Goal: Task Accomplishment & Management: Manage account settings

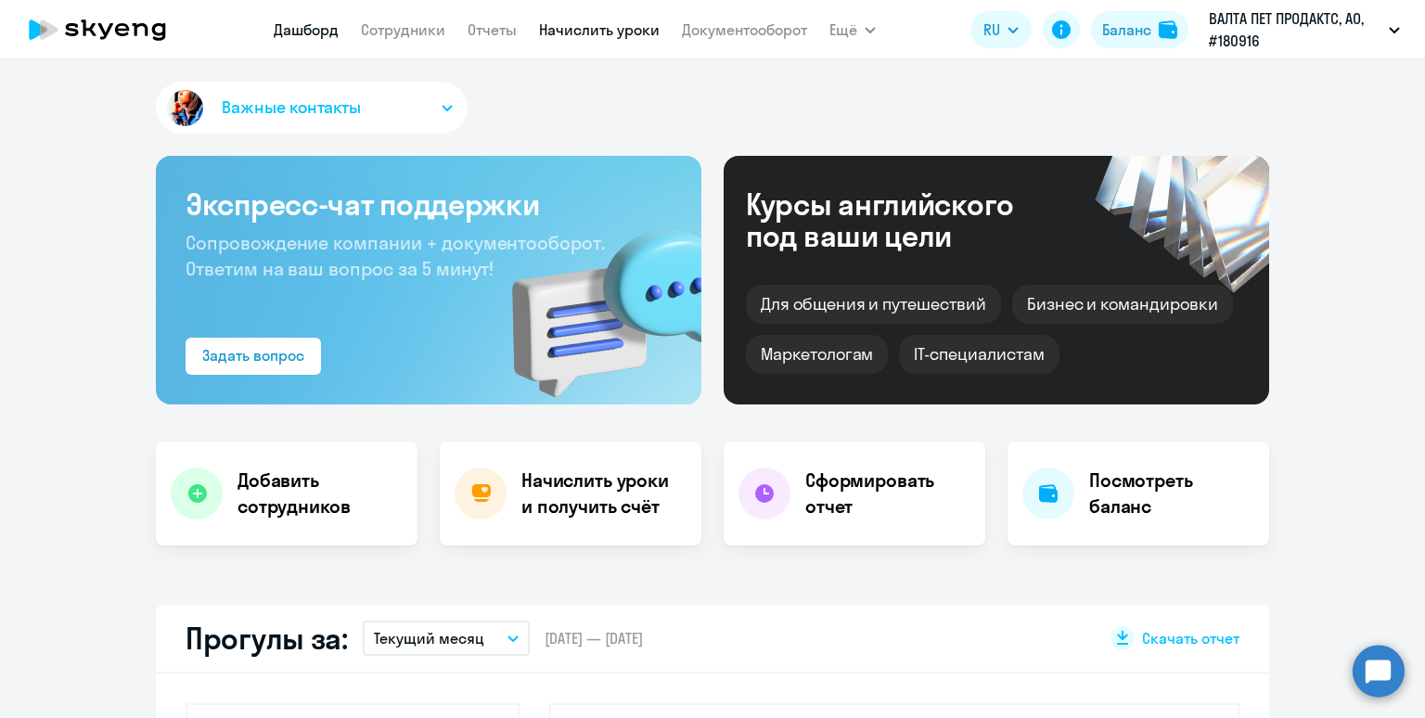
click at [565, 35] on link "Начислить уроки" at bounding box center [599, 29] width 121 height 19
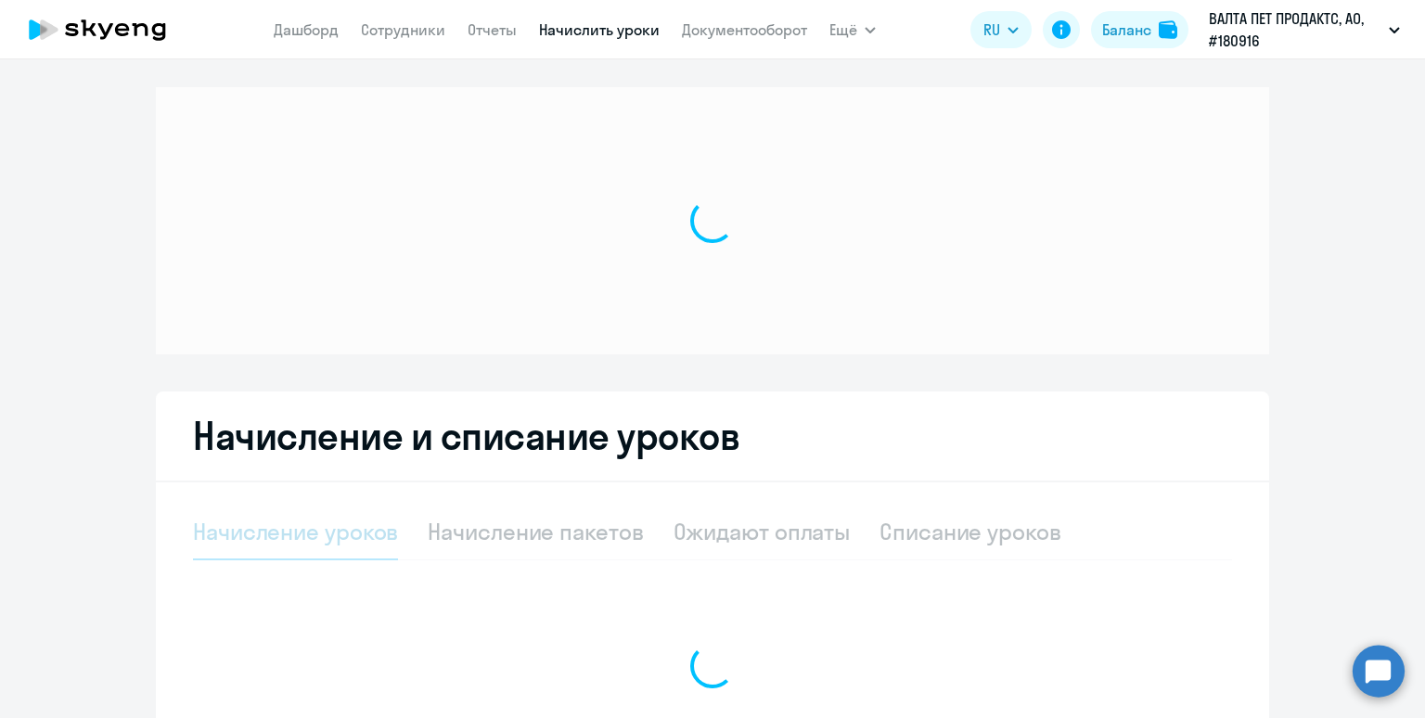
select select "10"
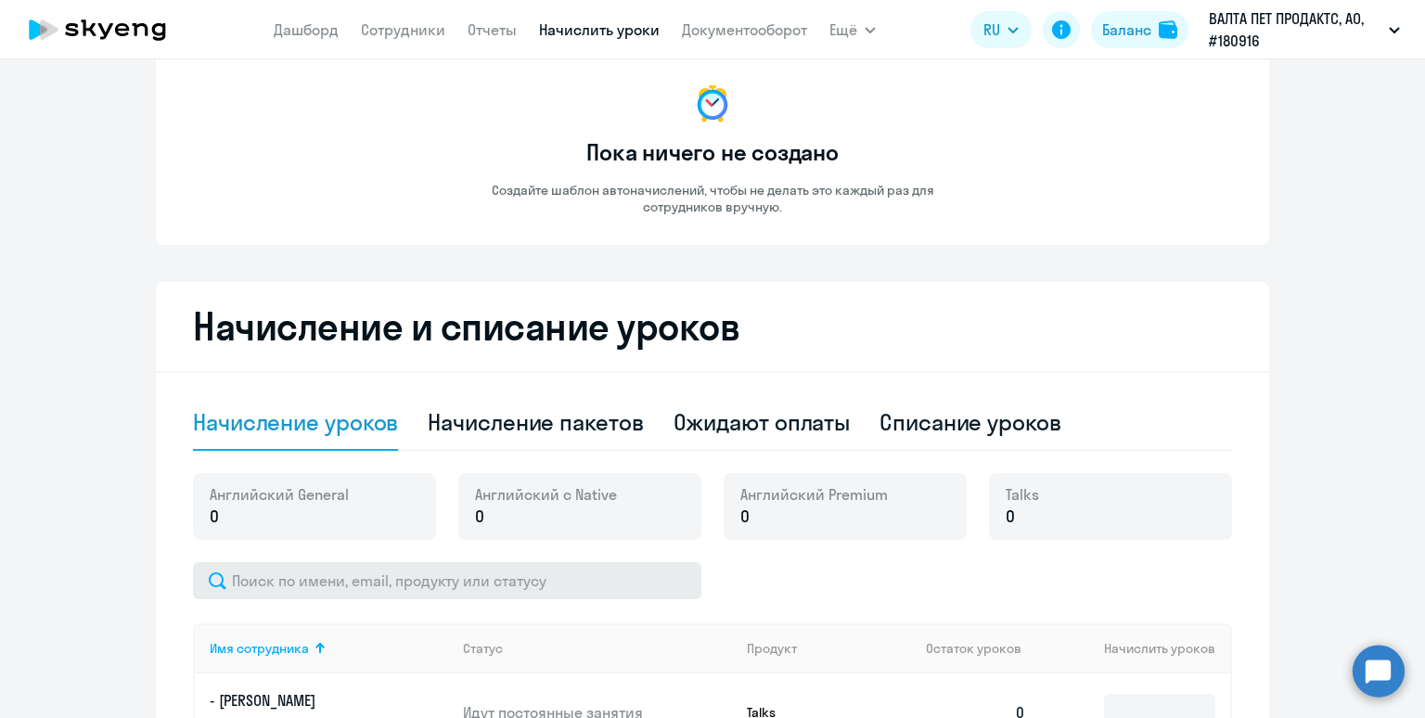
scroll to position [238, 0]
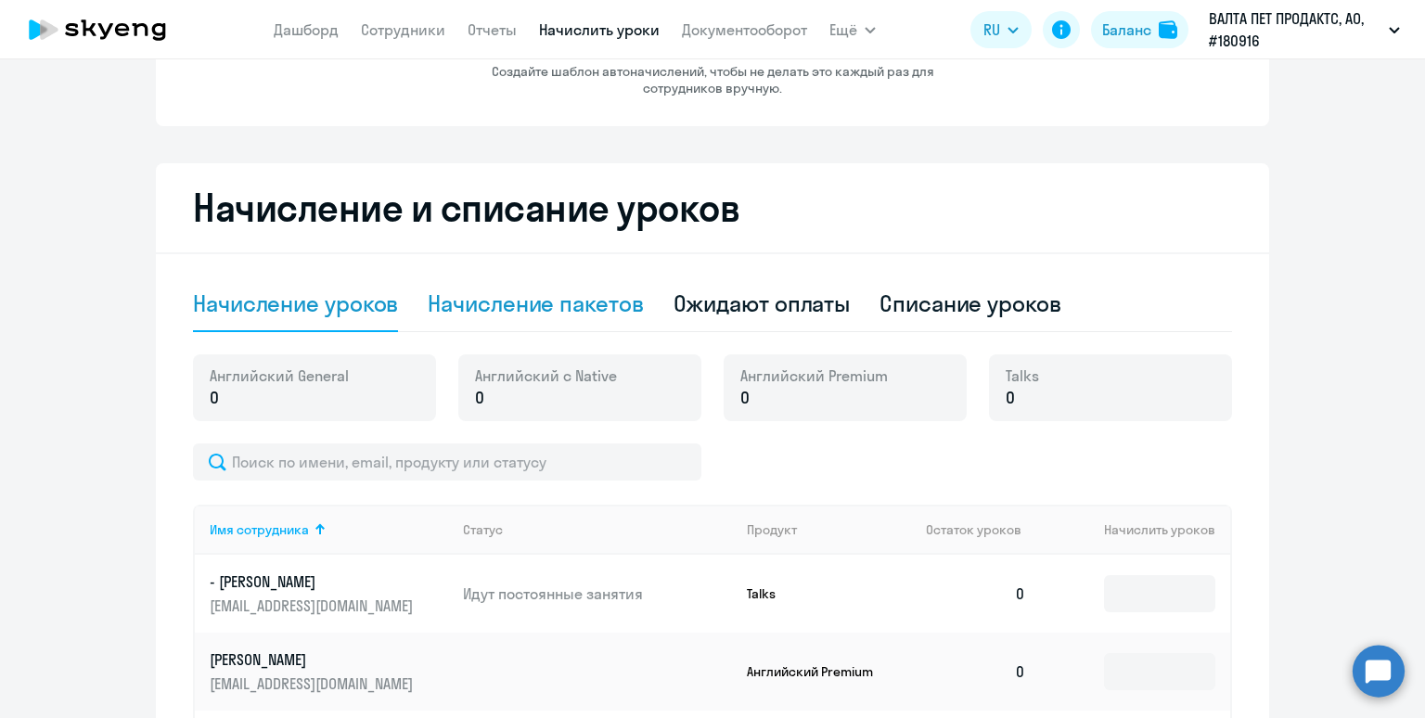
click at [548, 318] on div "Начисление пакетов" at bounding box center [535, 305] width 215 height 56
select select "10"
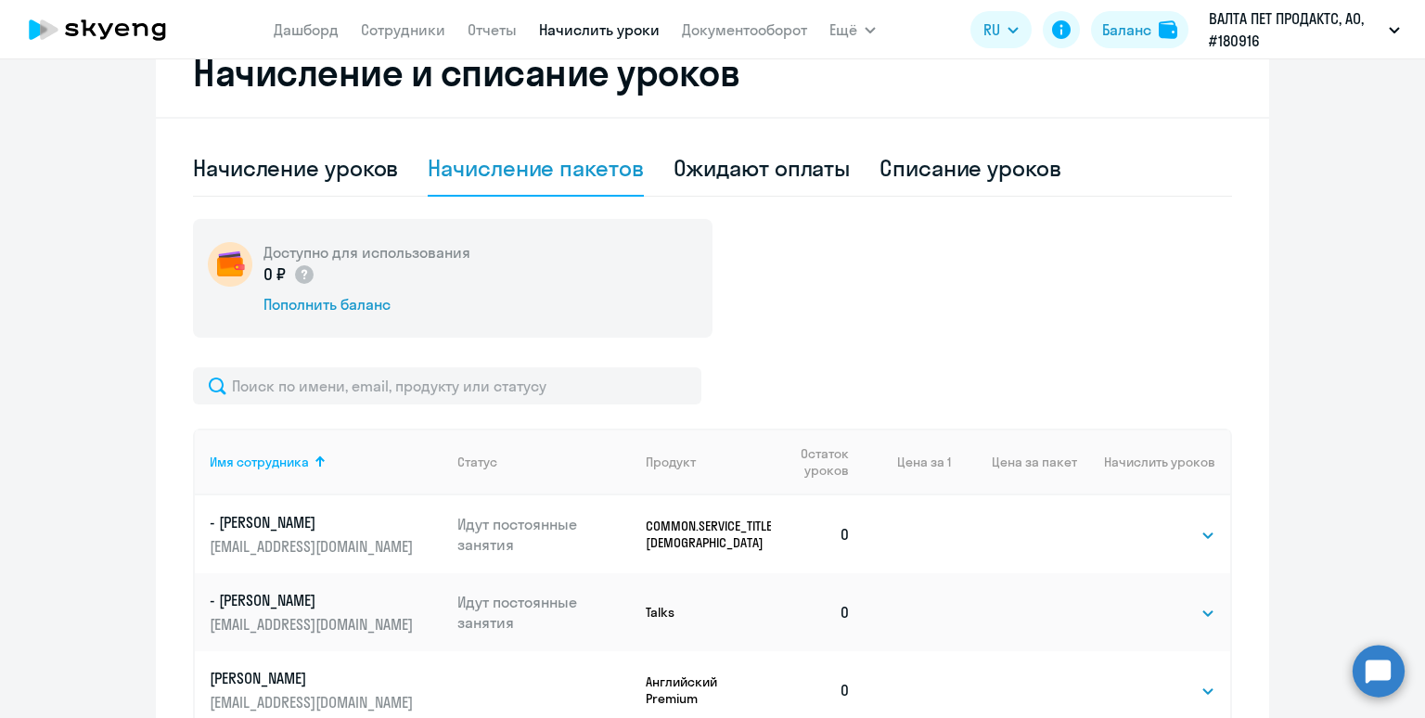
scroll to position [544, 0]
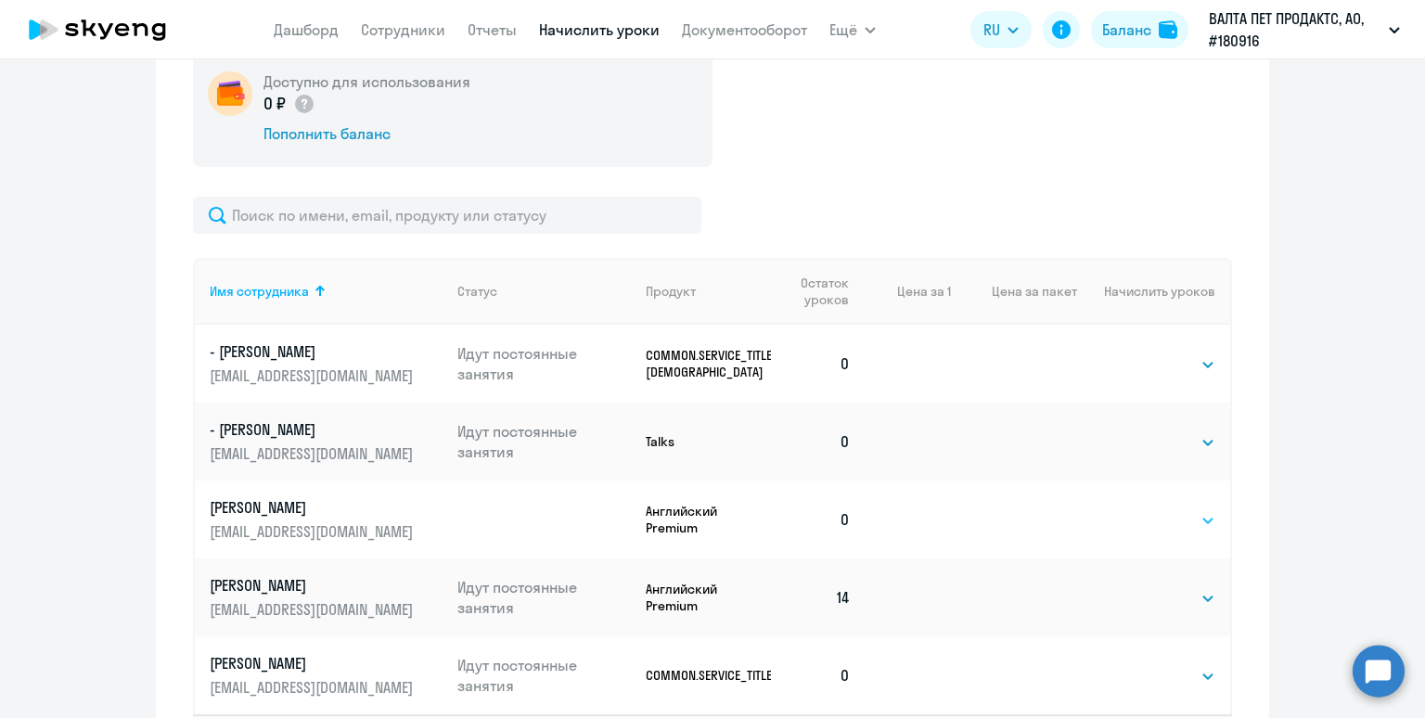
click at [1168, 528] on select "Выбрать 4 8 16 32 64 96 128" at bounding box center [1178, 520] width 76 height 22
select select "16"
click at [1140, 509] on select "Выбрать 4 8 16 32 64 96 128" at bounding box center [1178, 520] width 76 height 22
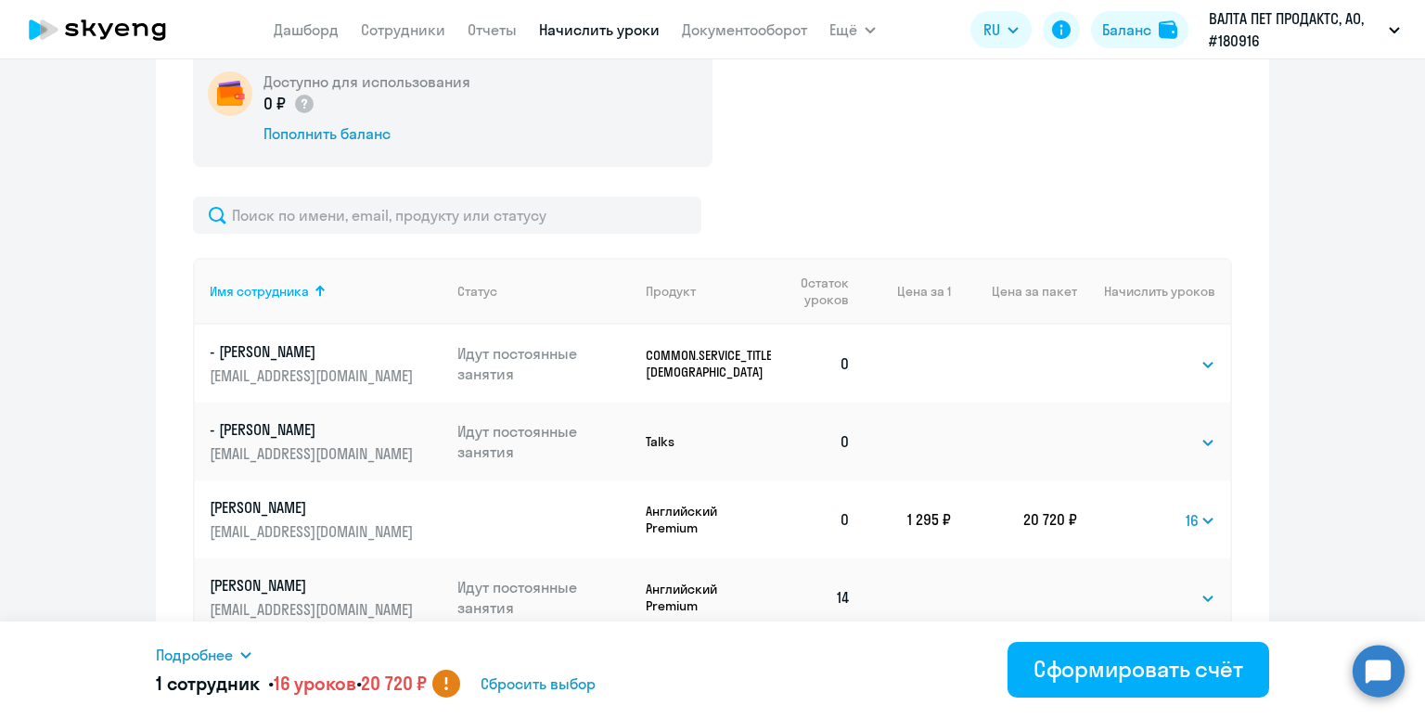
scroll to position [695, 0]
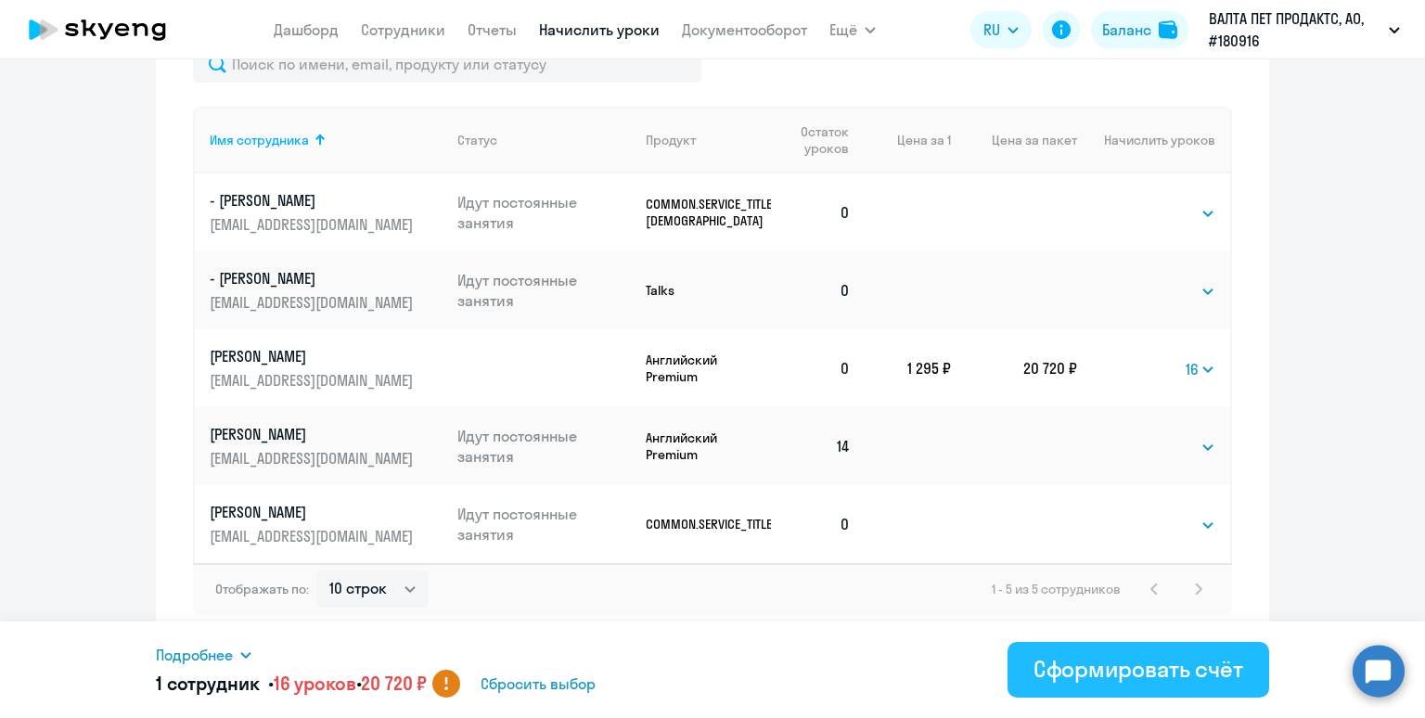
click at [1129, 677] on div "Сформировать счёт" at bounding box center [1139, 669] width 210 height 30
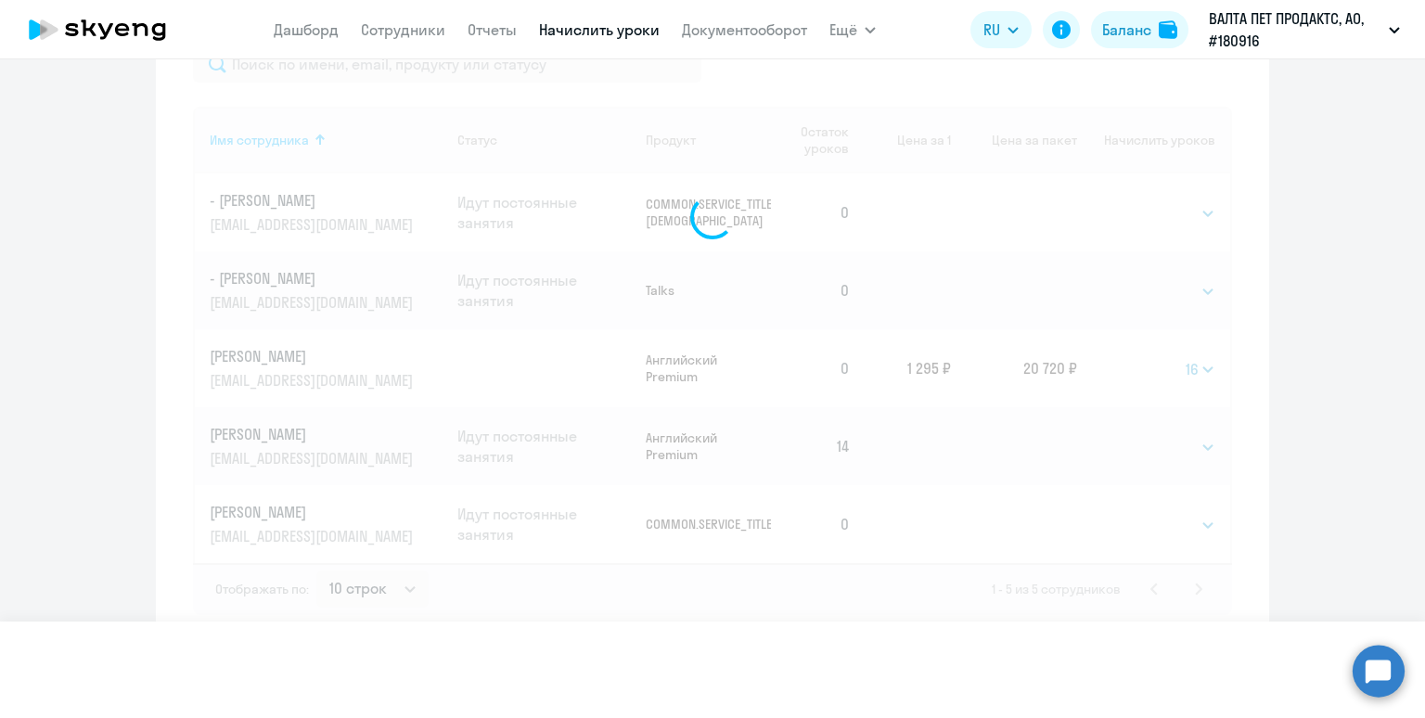
select select
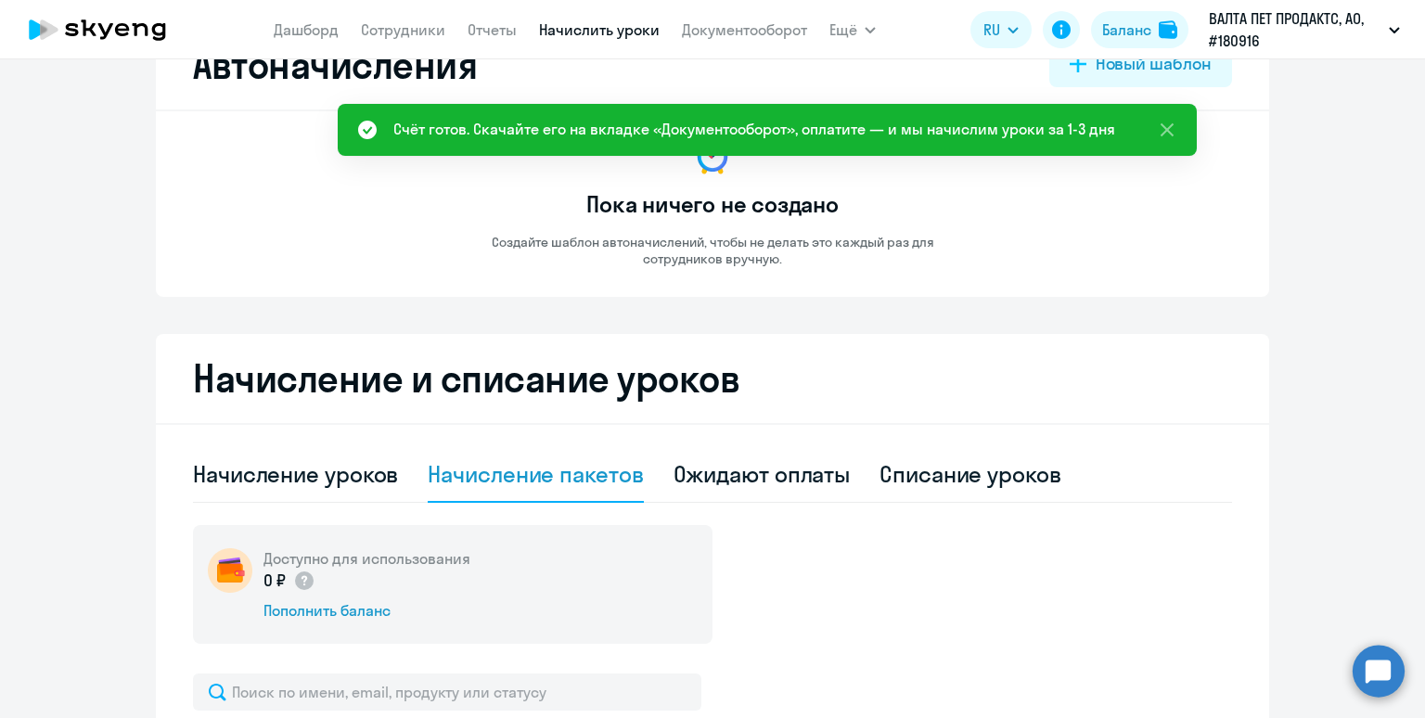
scroll to position [45, 0]
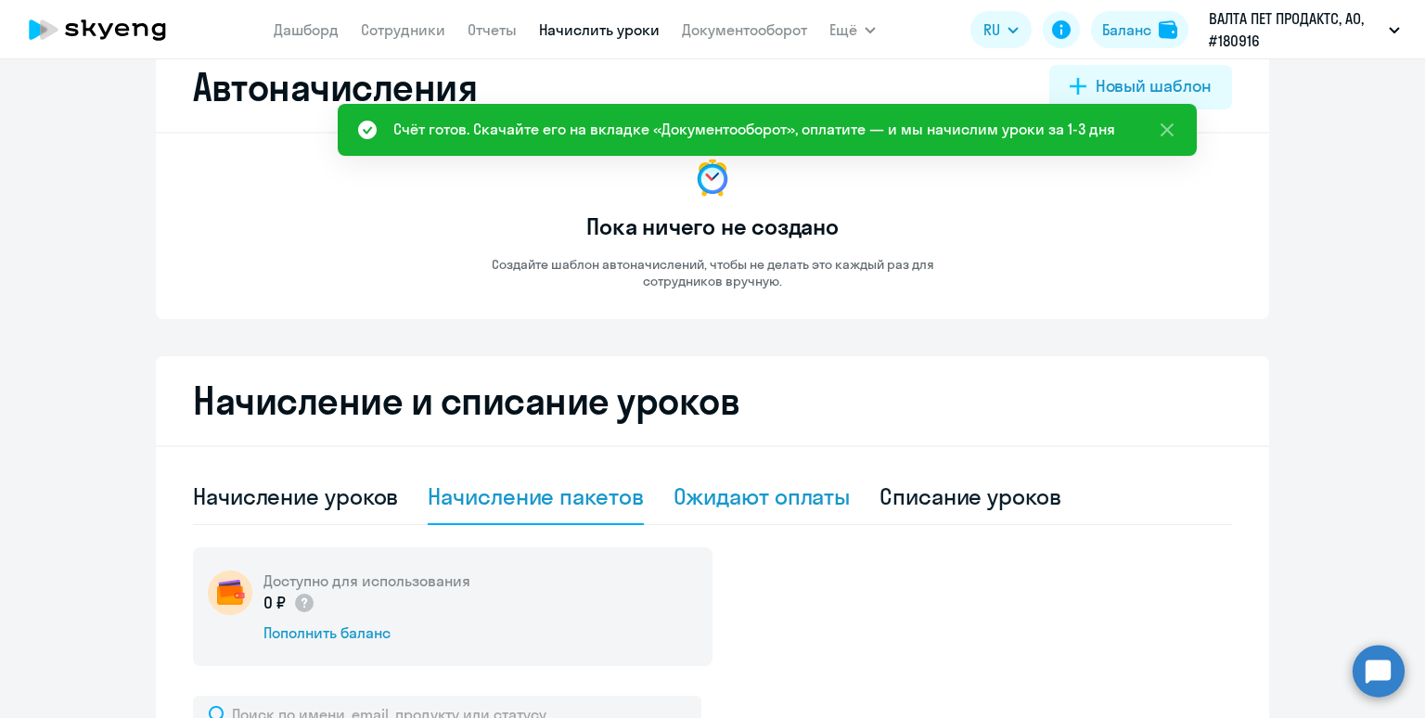
click at [726, 503] on div "Ожидают оплаты" at bounding box center [762, 497] width 177 height 30
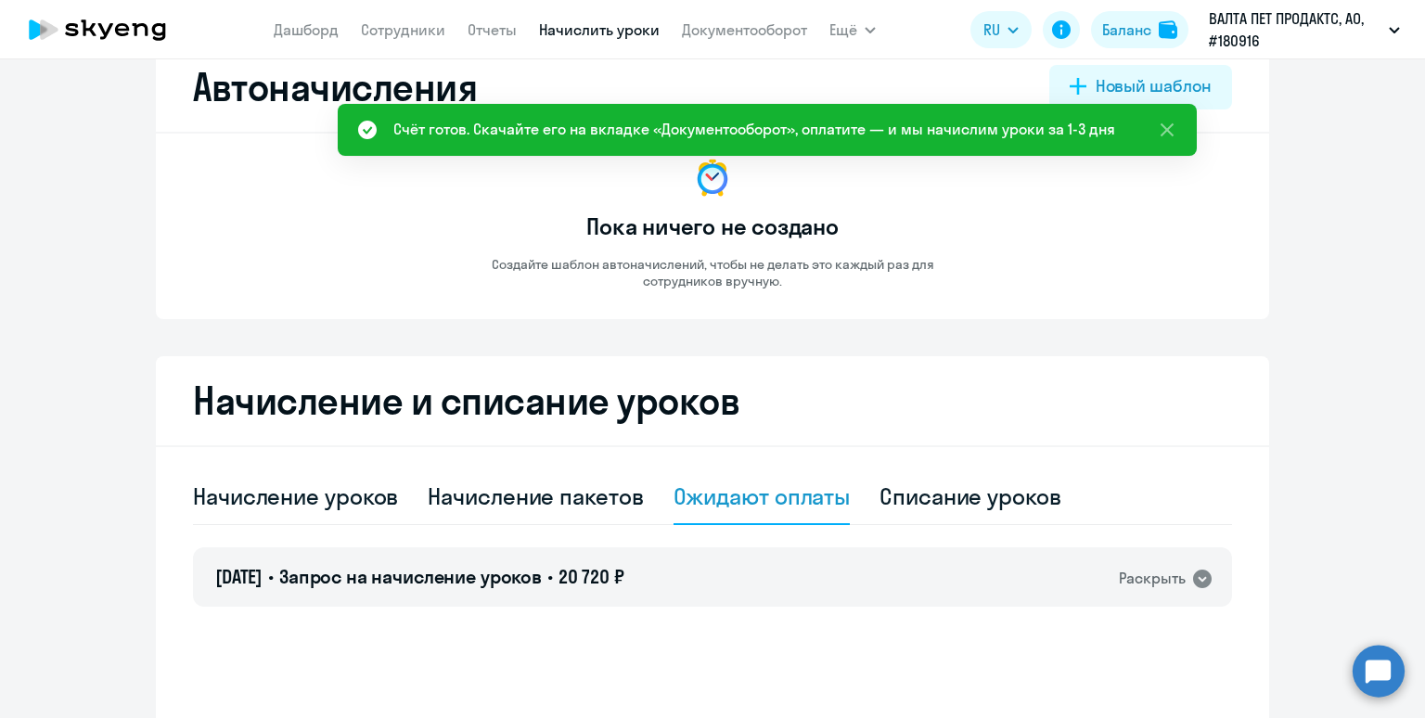
scroll to position [222, 0]
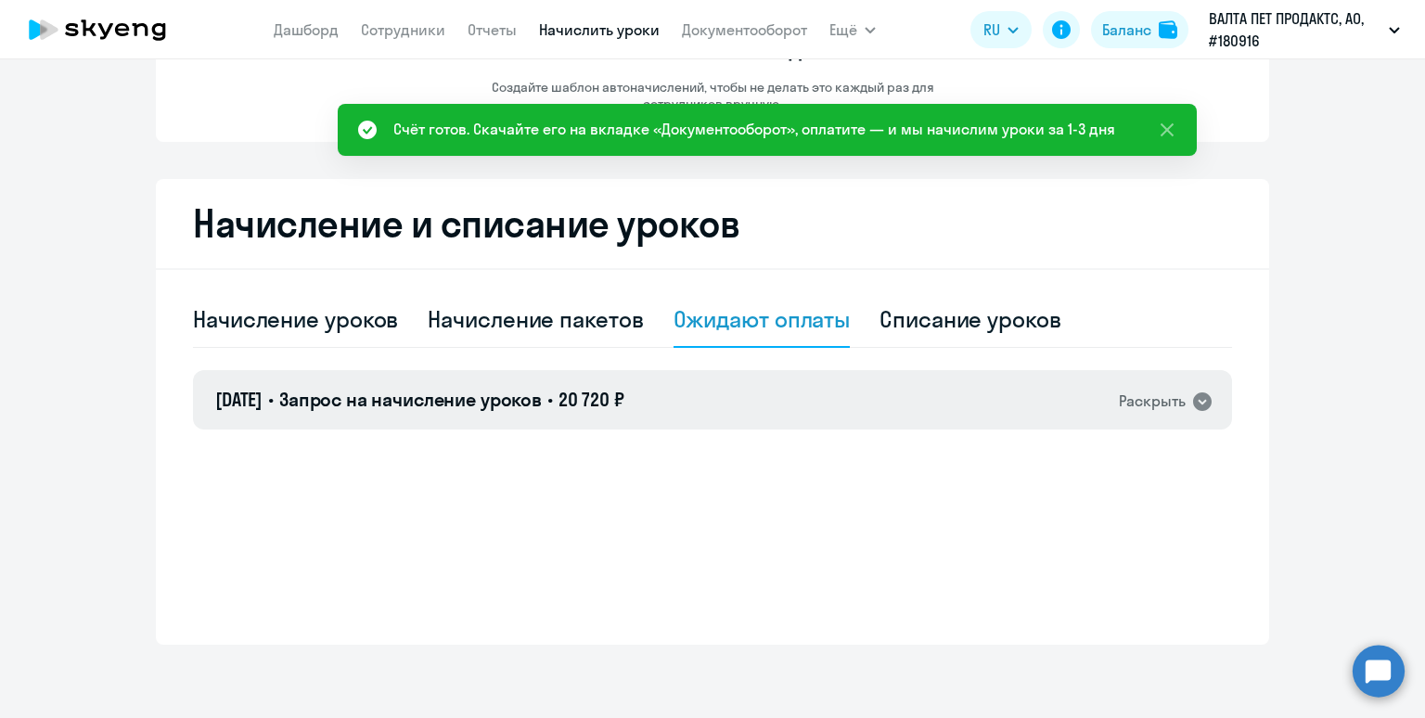
click at [723, 426] on div "[DATE] • Запрос на начисление уроков • 20 720 ₽ Раскрыть" at bounding box center [712, 399] width 1039 height 59
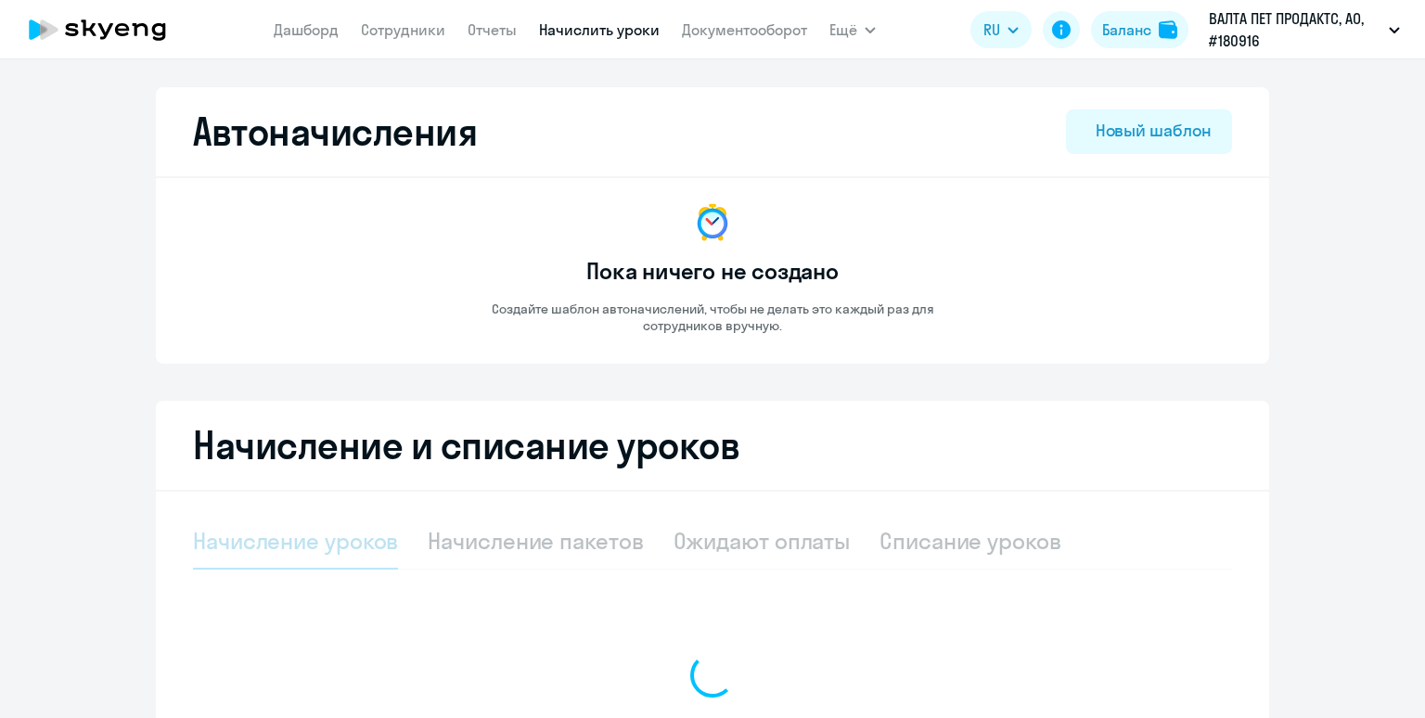
select select "10"
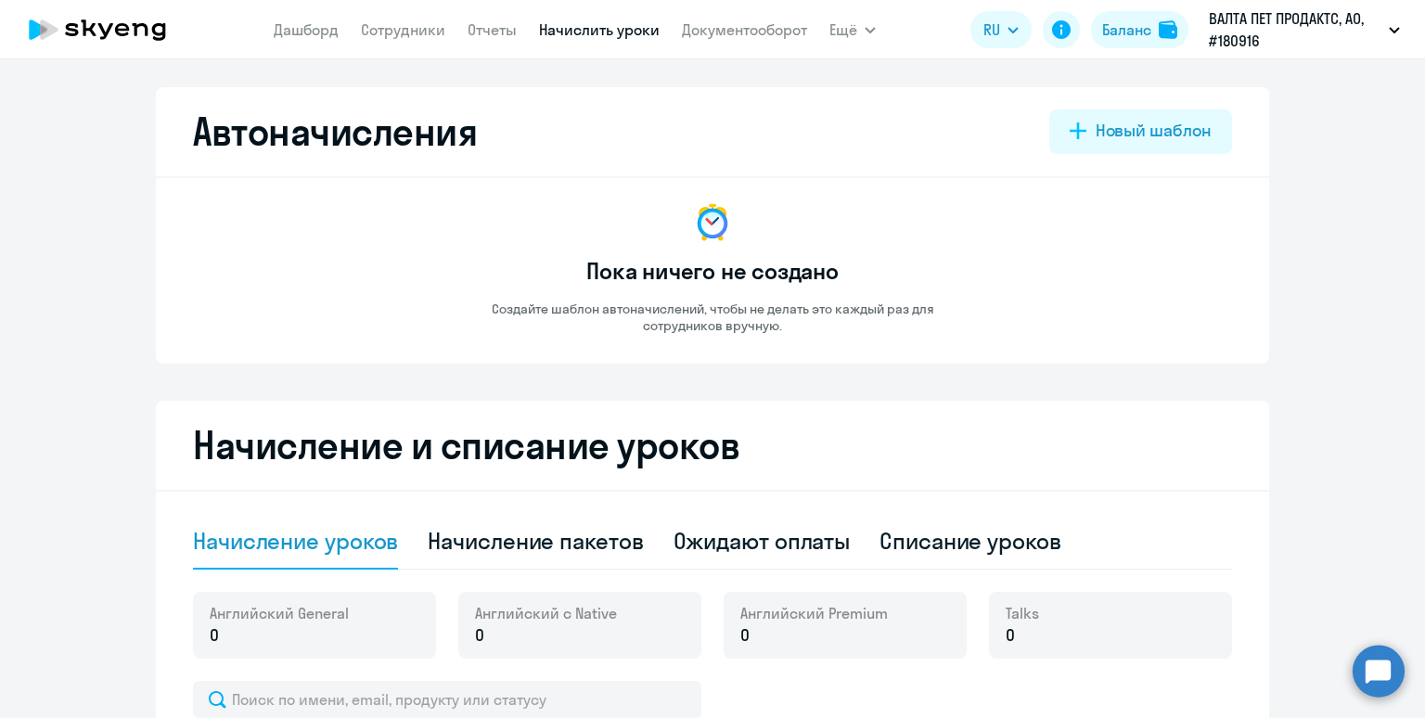
scroll to position [255, 0]
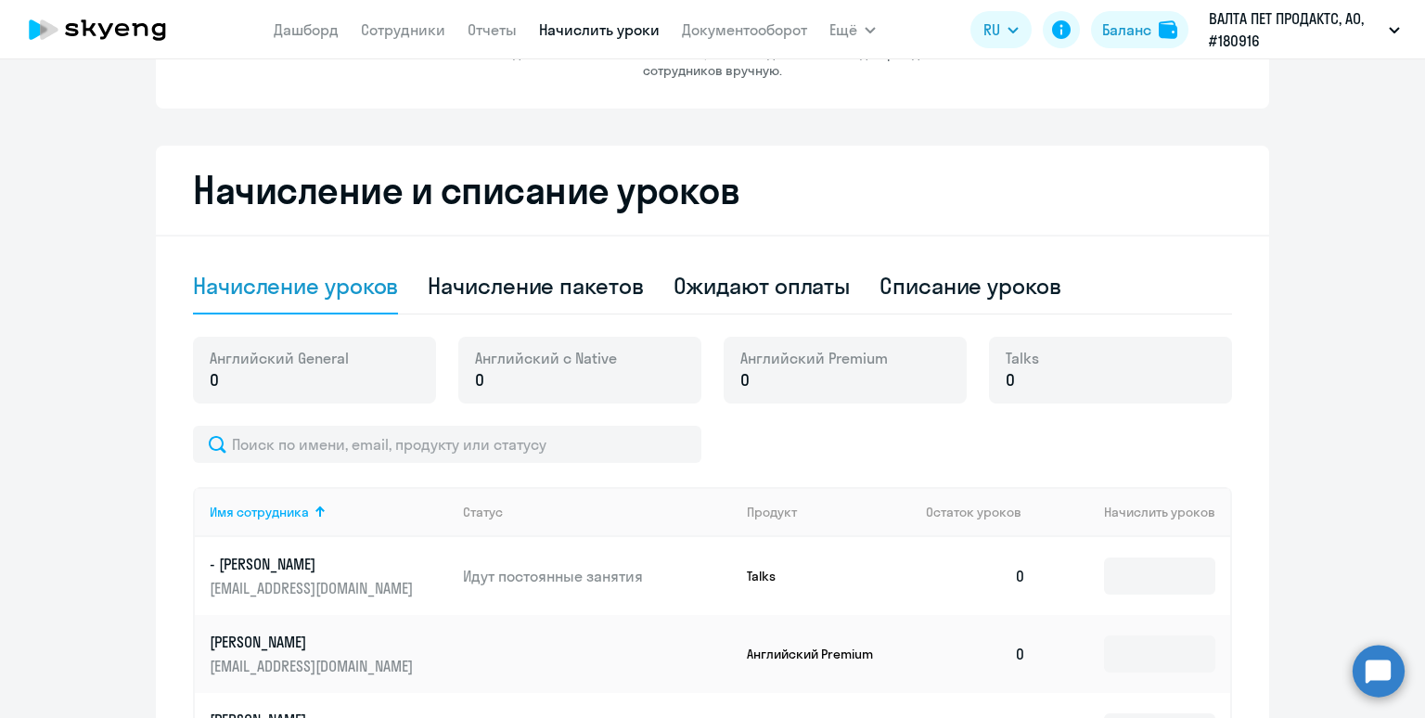
click at [735, 290] on div "Ожидают оплаты" at bounding box center [762, 286] width 177 height 30
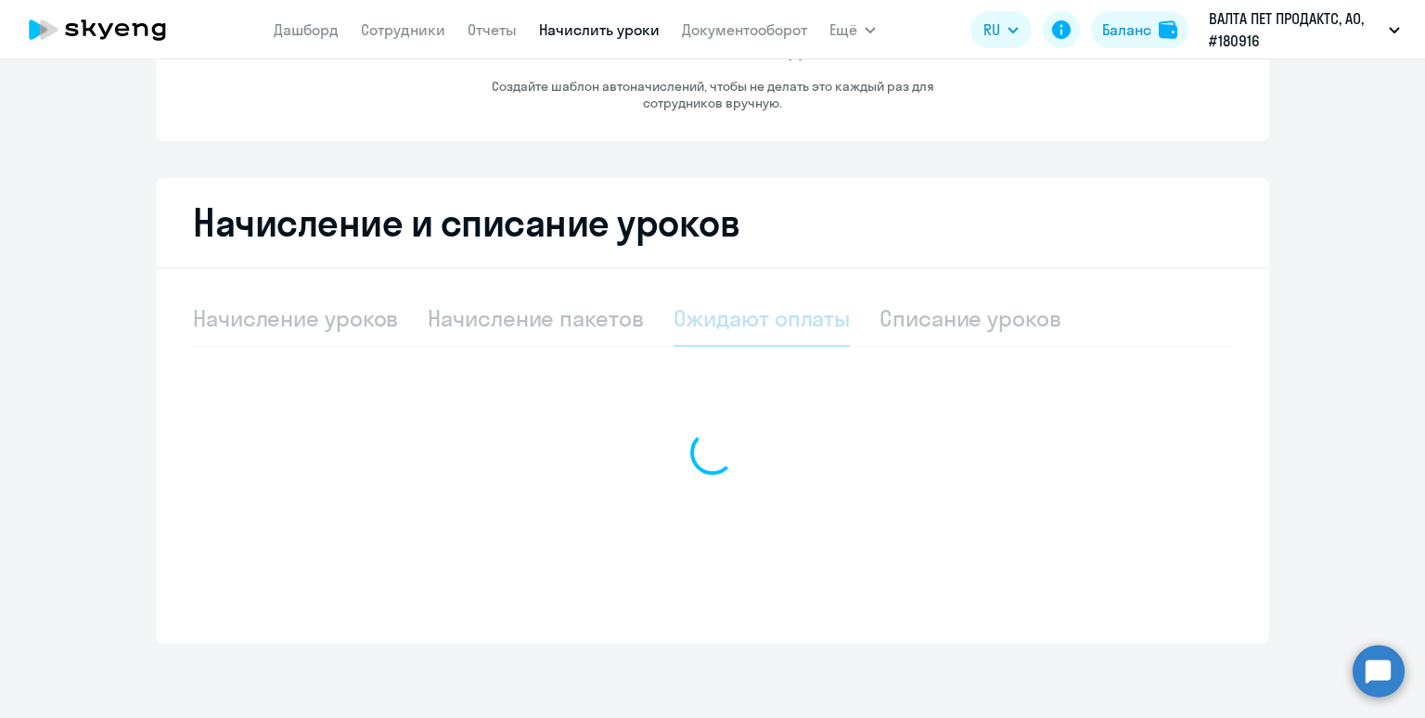
scroll to position [222, 0]
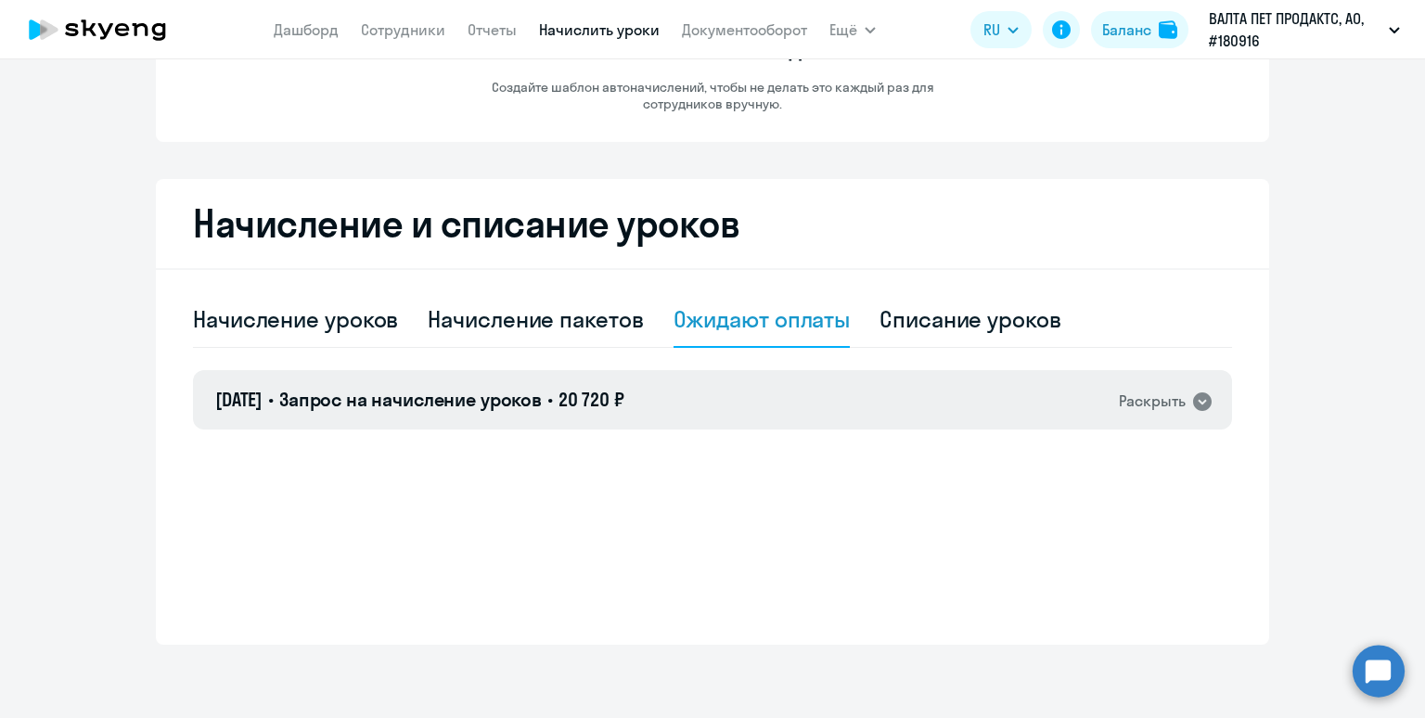
click at [731, 407] on div "[DATE] • Запрос на начисление уроков • 20 720 ₽ Раскрыть" at bounding box center [712, 399] width 1039 height 59
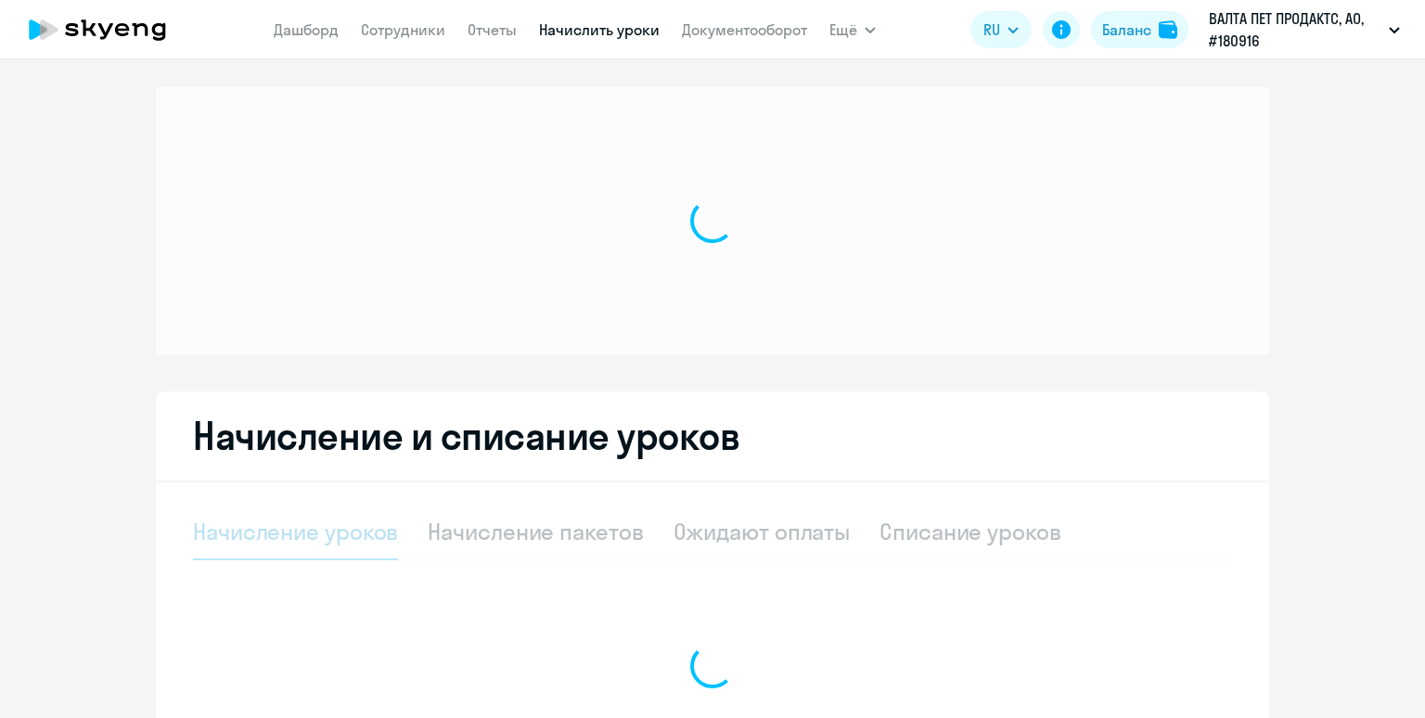
select select "10"
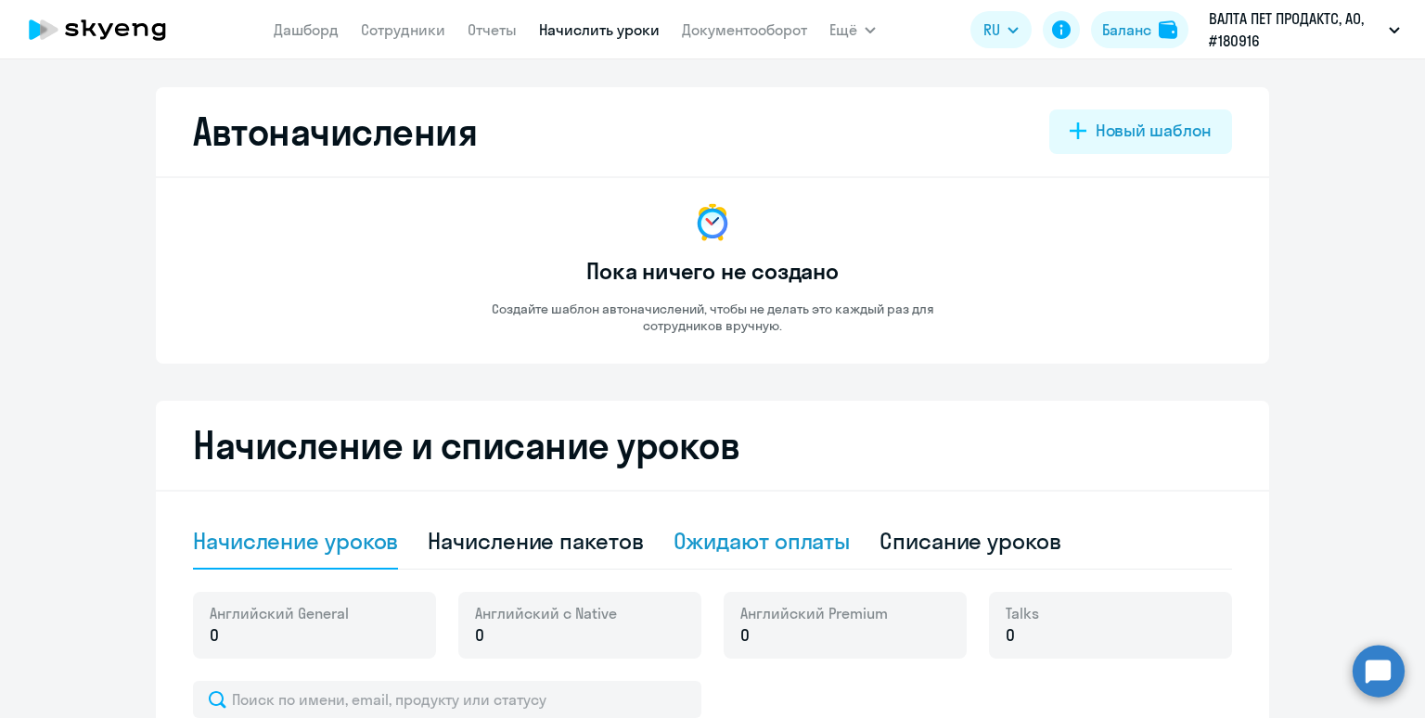
click at [730, 539] on div "Ожидают оплаты" at bounding box center [762, 541] width 177 height 30
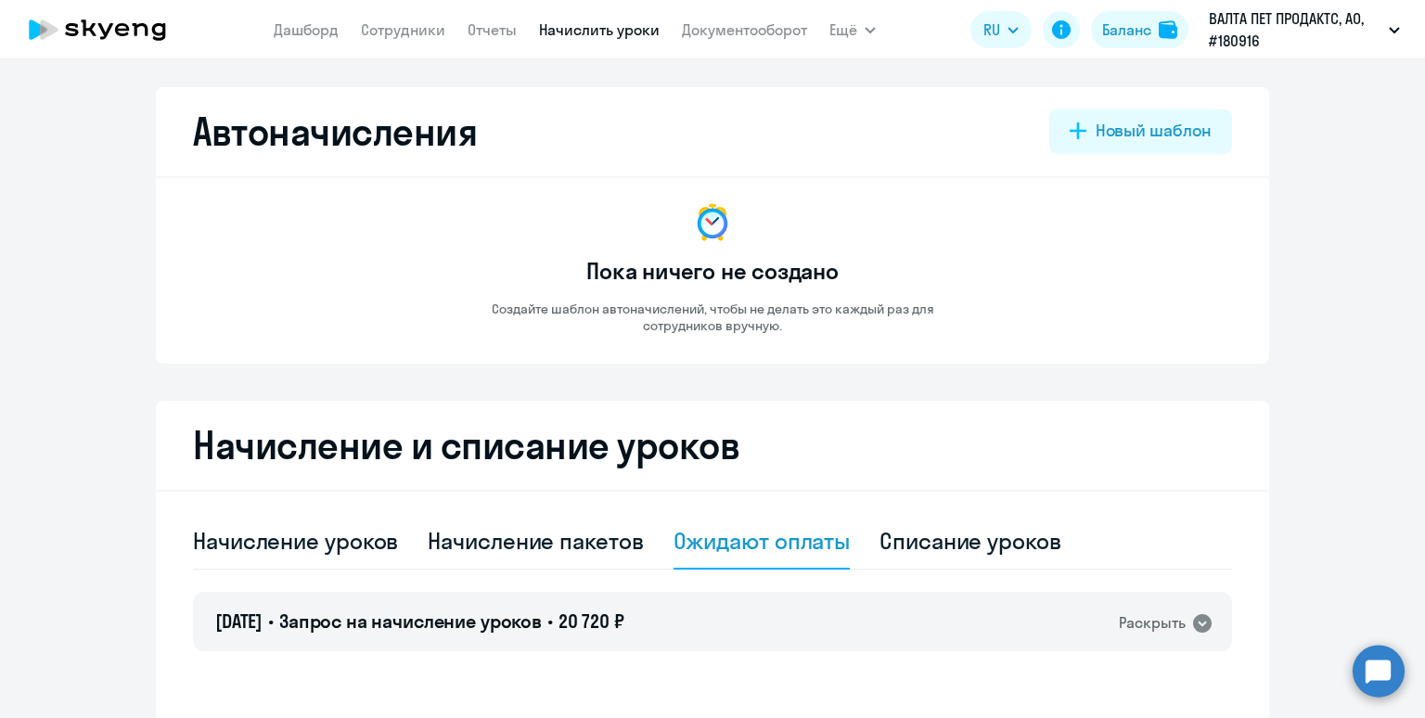
scroll to position [222, 0]
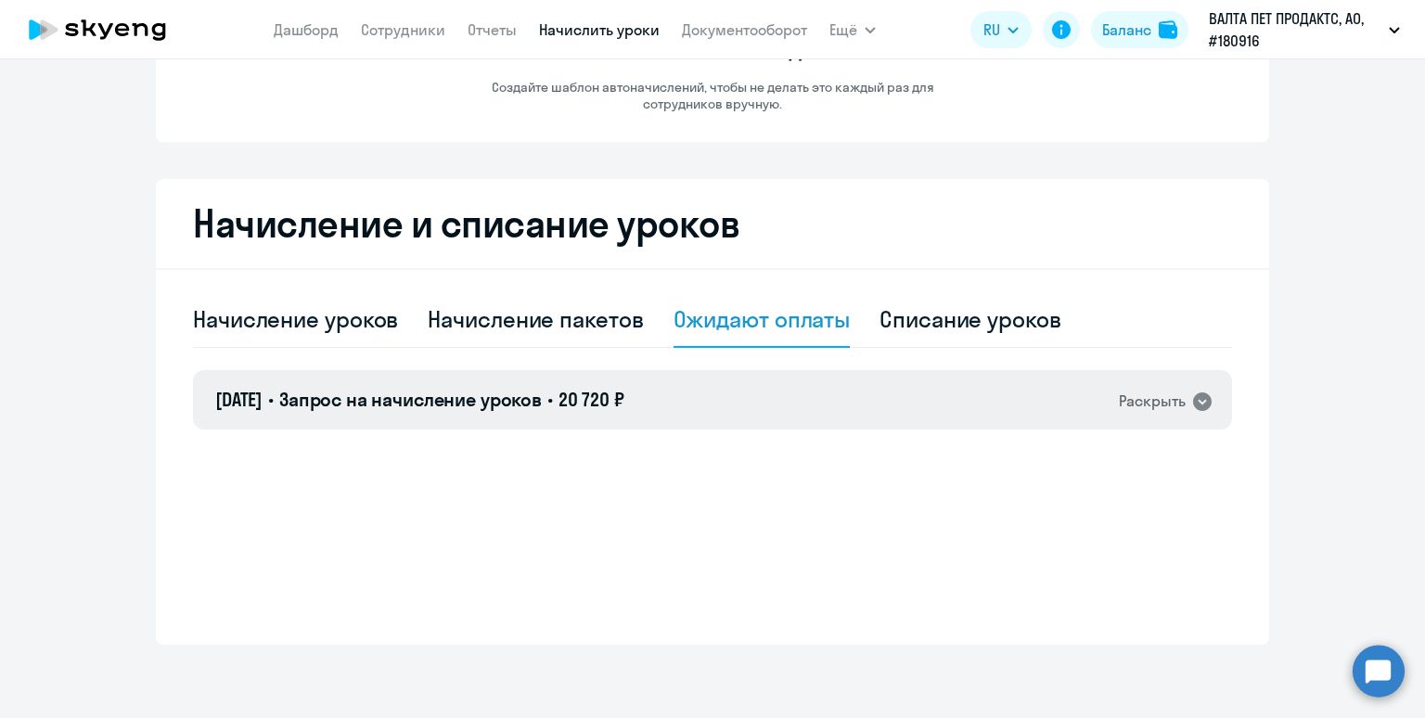
click at [730, 418] on div "[DATE] • Запрос на начисление уроков • 20 720 ₽ Раскрыть" at bounding box center [712, 399] width 1039 height 59
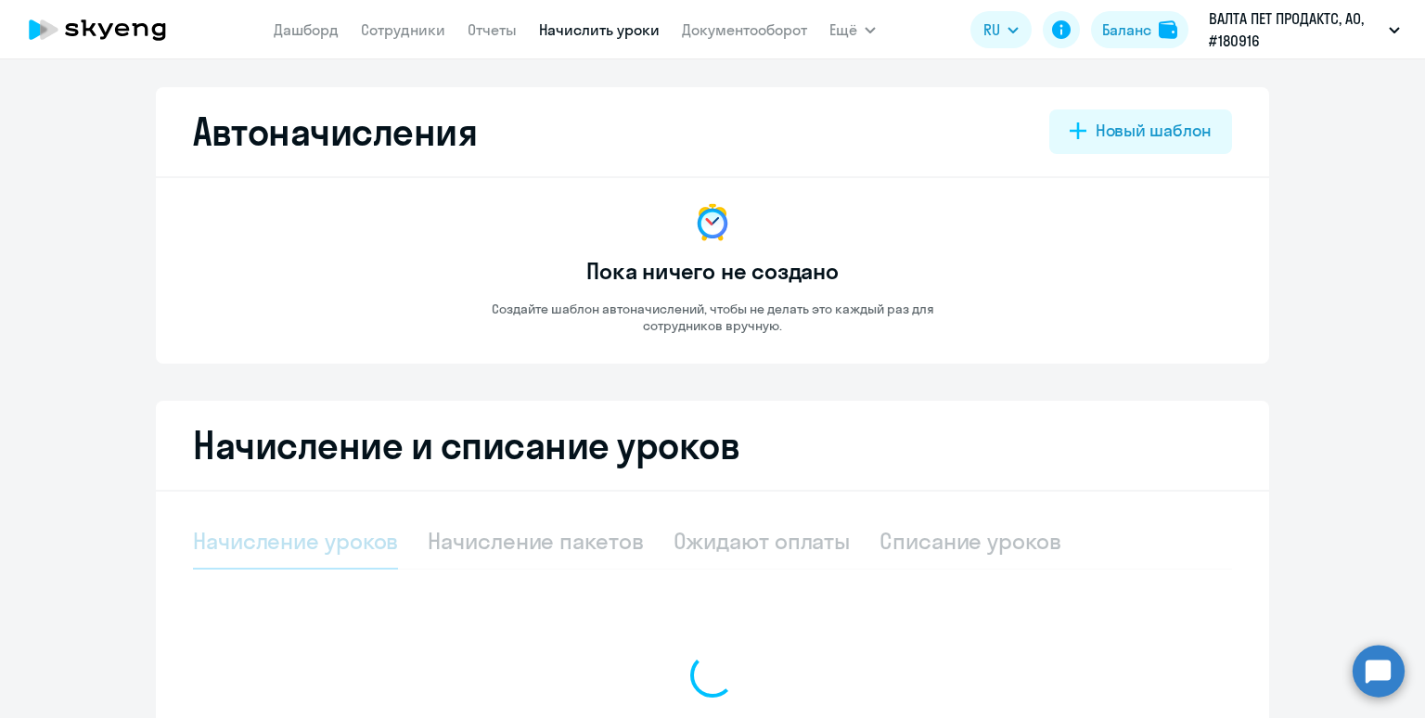
select select "10"
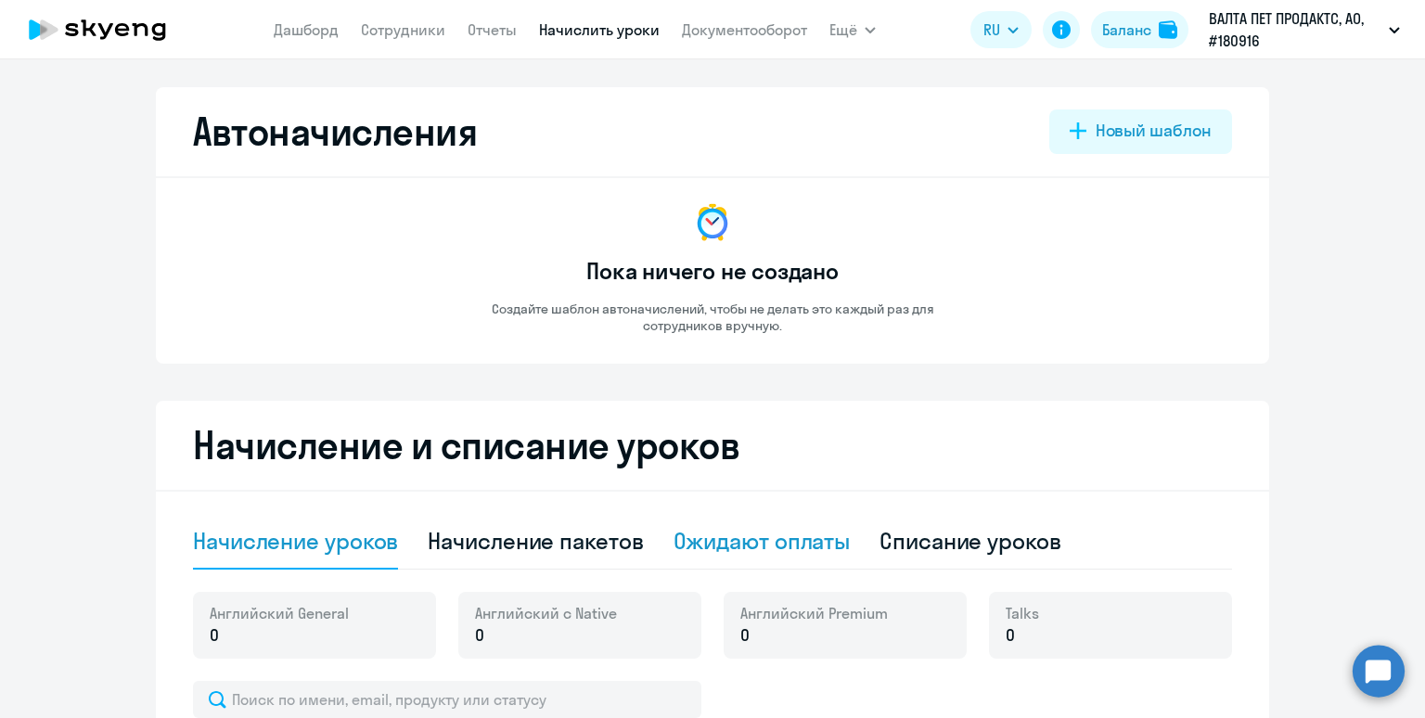
click at [710, 540] on div "Ожидают оплаты" at bounding box center [762, 541] width 177 height 30
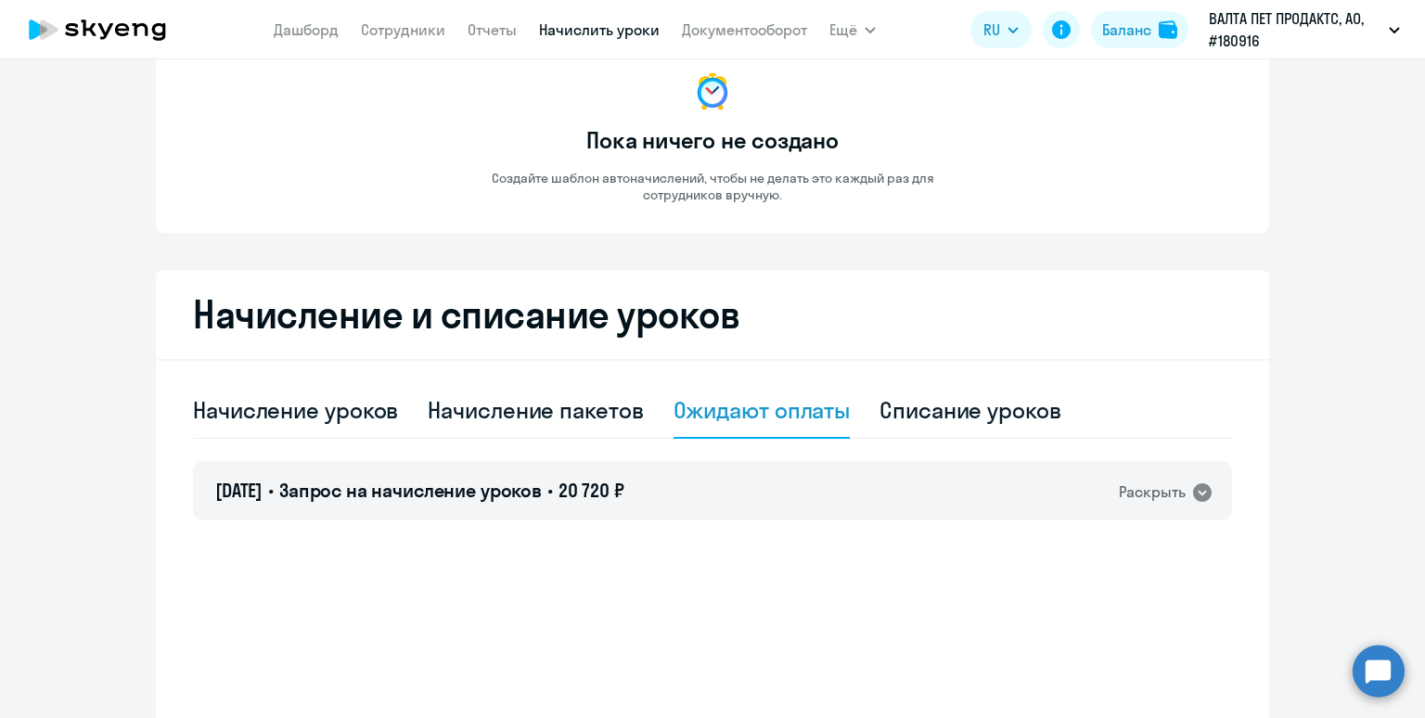
scroll to position [222, 0]
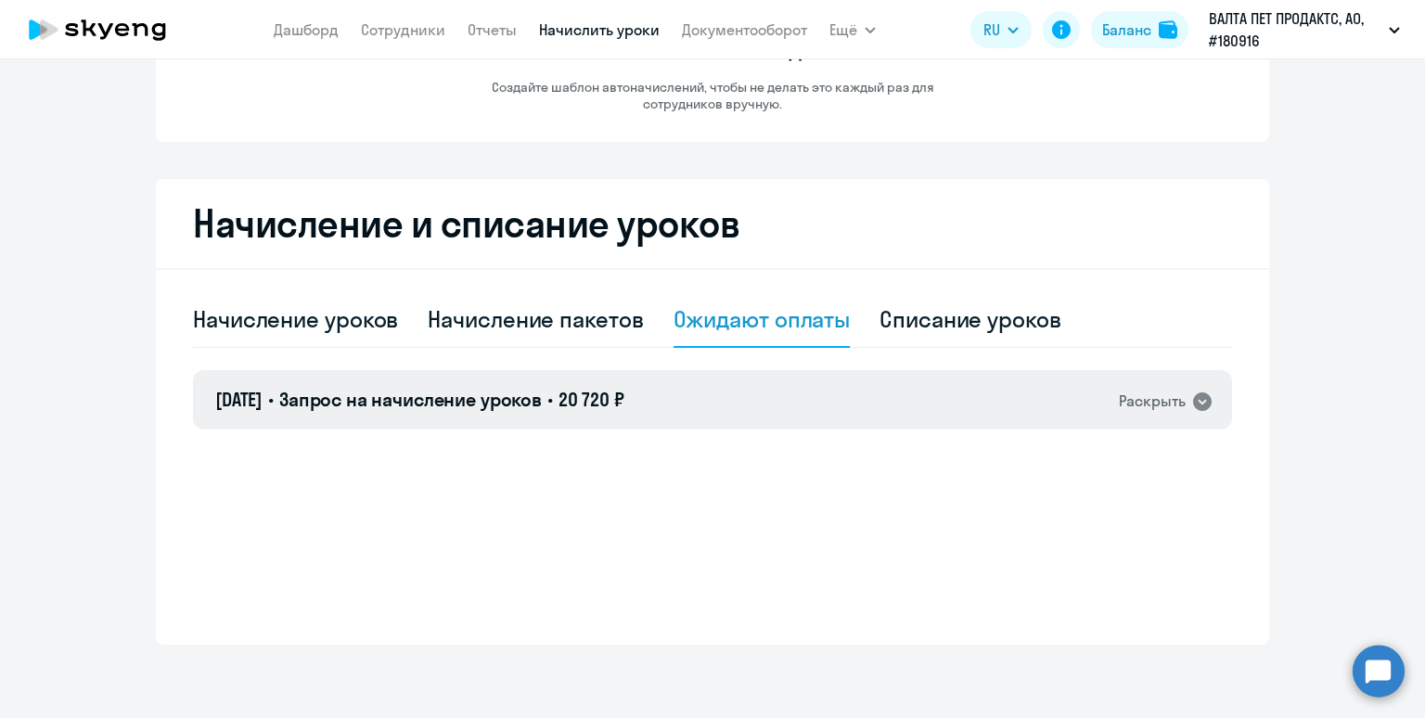
click at [698, 396] on div "[DATE] • Запрос на начисление уроков • 20 720 ₽ Раскрыть" at bounding box center [712, 399] width 1039 height 59
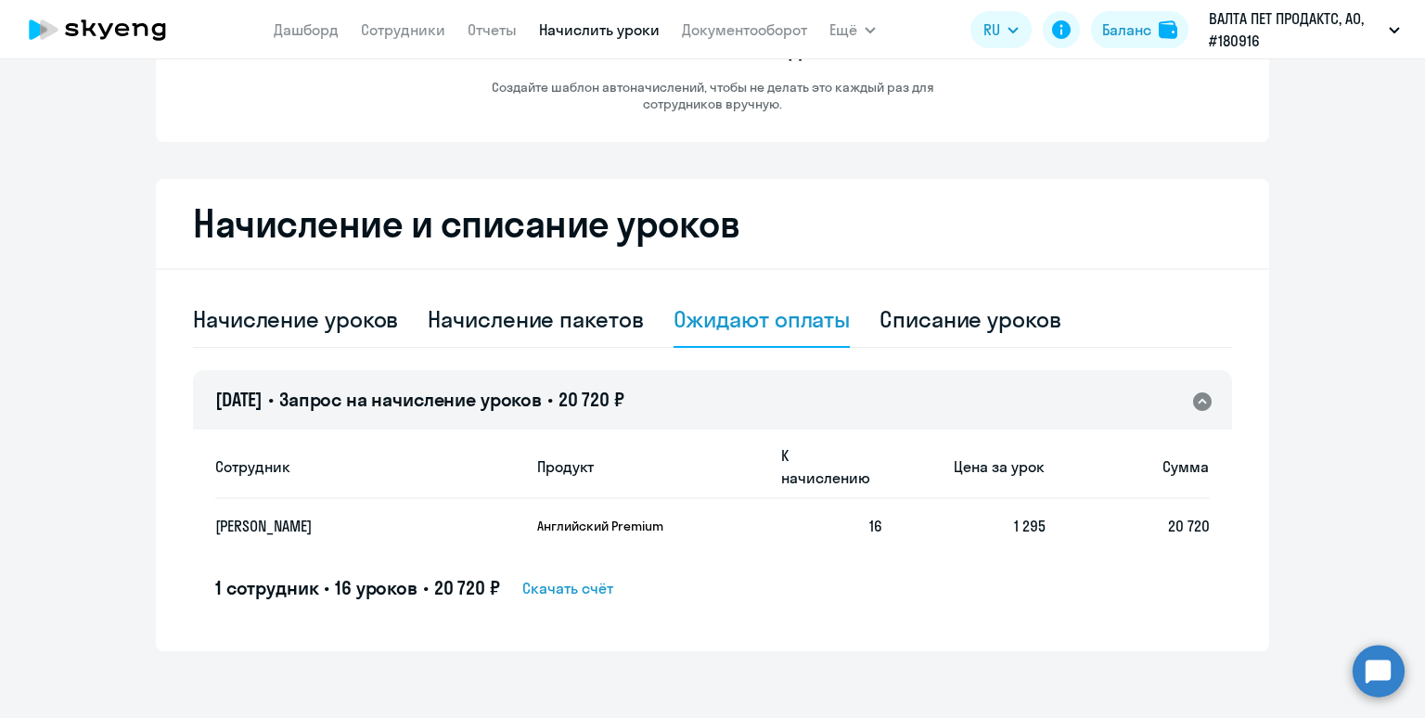
click at [592, 577] on span "Скачать счёт" at bounding box center [567, 588] width 91 height 22
